Goal: Information Seeking & Learning: Learn about a topic

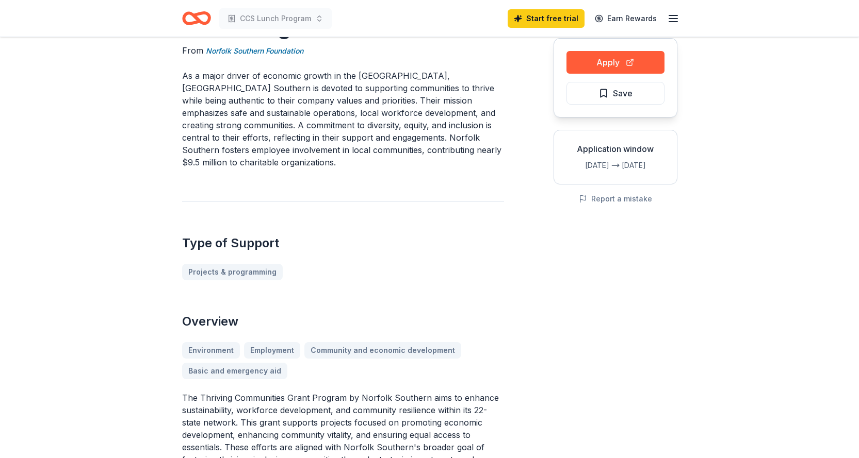
scroll to position [103, 0]
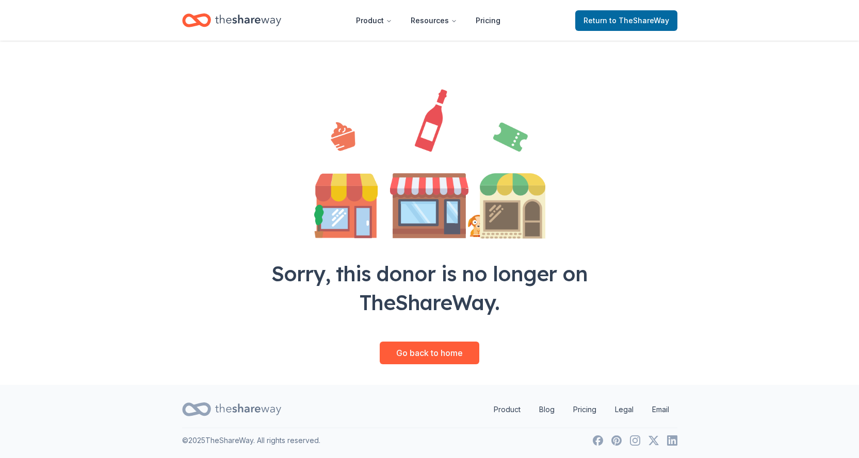
scroll to position [39, 0]
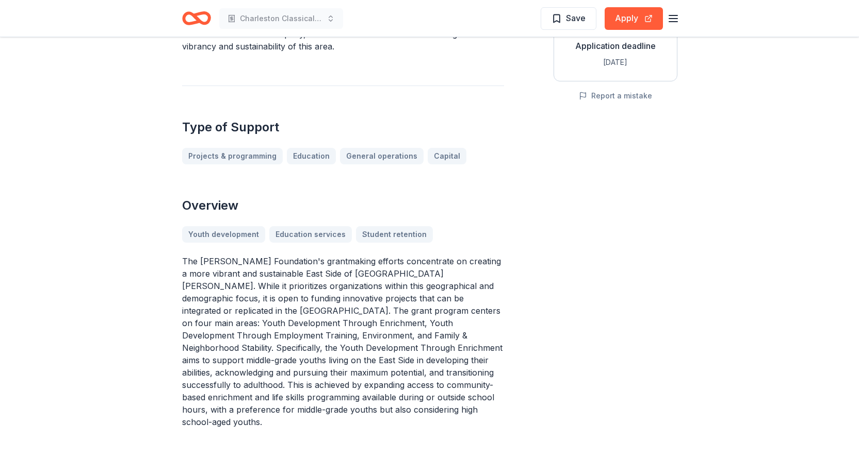
scroll to position [206, 0]
